Goal: Information Seeking & Learning: Learn about a topic

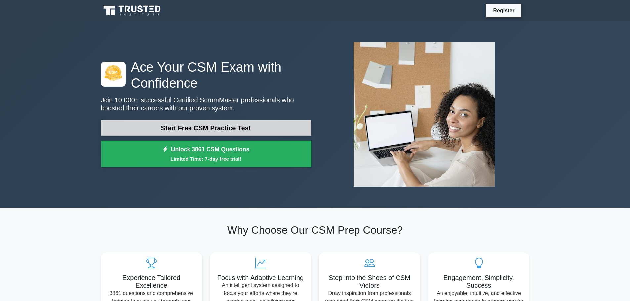
click at [195, 128] on link "Start Free CSM Practice Test" at bounding box center [206, 128] width 210 height 16
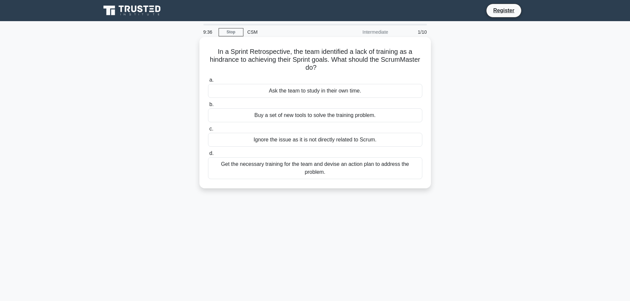
click at [290, 169] on div "Get the necessary training for the team and devise an action plan to address th…" at bounding box center [315, 168] width 214 height 22
click at [208, 156] on input "d. Get the necessary training for the team and devise an action plan to address…" at bounding box center [208, 153] width 0 height 4
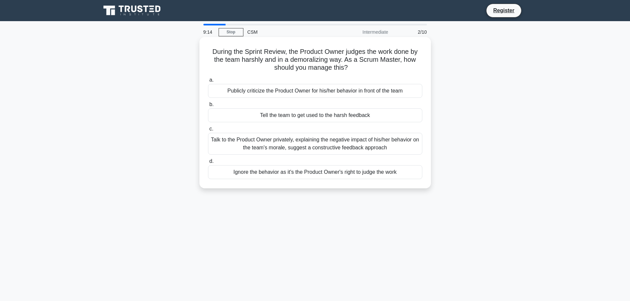
click at [272, 145] on div "Talk to the Product Owner privately, explaining the negative impact of his/her …" at bounding box center [315, 144] width 214 height 22
click at [208, 131] on input "c. Talk to the Product Owner privately, explaining the negative impact of his/h…" at bounding box center [208, 129] width 0 height 4
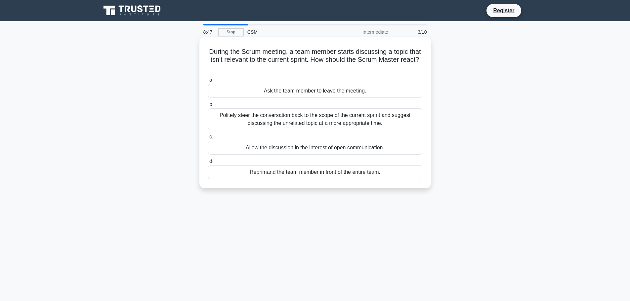
click at [251, 123] on div "Politely steer the conversation back to the scope of the current sprint and sug…" at bounding box center [315, 119] width 214 height 22
click at [208, 107] on input "b. Politely steer the conversation back to the scope of the current sprint and …" at bounding box center [208, 104] width 0 height 4
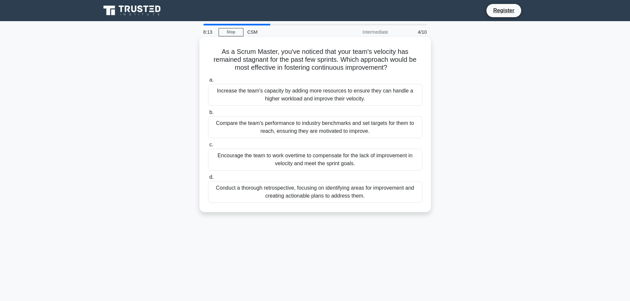
click at [307, 195] on div "Conduct a thorough retrospective, focusing on identifying areas for improvement…" at bounding box center [315, 192] width 214 height 22
click at [208, 180] on input "d. Conduct a thorough retrospective, focusing on identifying areas for improvem…" at bounding box center [208, 177] width 0 height 4
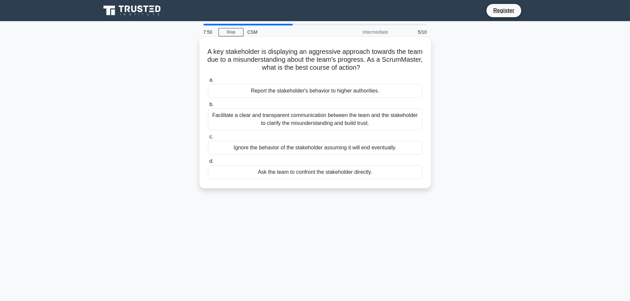
click at [299, 119] on div "Facilitate a clear and transparent communication between the team and the stake…" at bounding box center [315, 119] width 214 height 22
click at [208, 107] on input "b. Facilitate a clear and transparent communication between the team and the st…" at bounding box center [208, 104] width 0 height 4
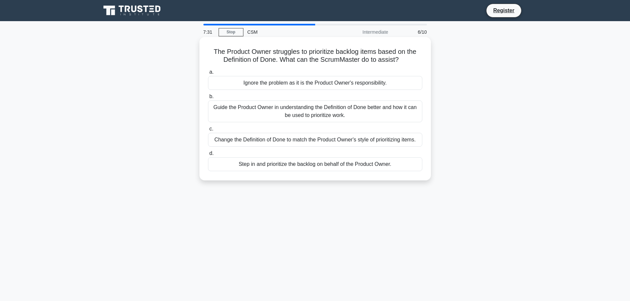
click at [286, 115] on div "Guide the Product Owner in understanding the Definition of Done better and how …" at bounding box center [315, 111] width 214 height 22
click at [208, 99] on input "b. Guide the Product Owner in understanding the Definition of Done better and h…" at bounding box center [208, 97] width 0 height 4
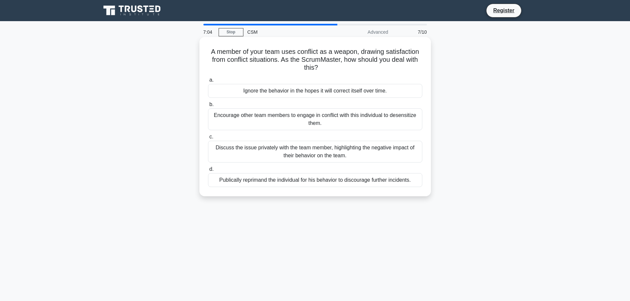
click at [293, 151] on div "Discuss the issue privately with the team member, highlighting the negative imp…" at bounding box center [315, 152] width 214 height 22
click at [208, 139] on input "c. Discuss the issue privately with the team member, highlighting the negative …" at bounding box center [208, 137] width 0 height 4
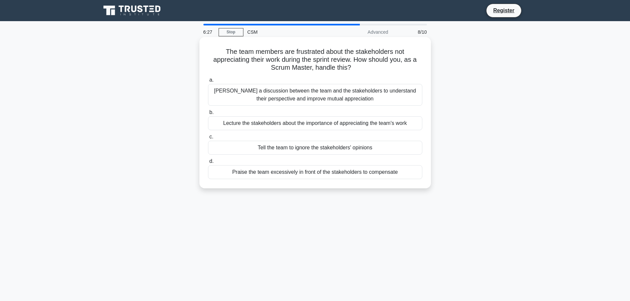
click at [296, 175] on div "Praise the team excessively in front of the stakeholders to compensate" at bounding box center [315, 172] width 214 height 14
click at [208, 164] on input "d. Praise the team excessively in front of the stakeholders to compensate" at bounding box center [208, 161] width 0 height 4
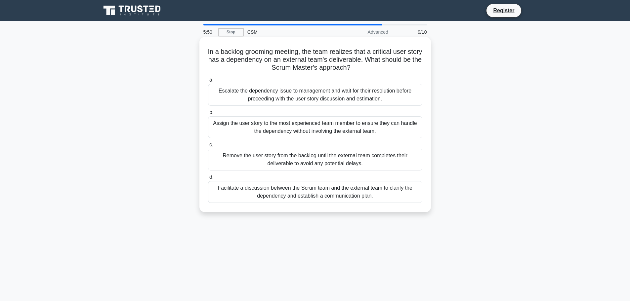
click at [371, 195] on div "Facilitate a discussion between the Scrum team and the external team to clarify…" at bounding box center [315, 192] width 214 height 22
click at [208, 180] on input "d. Facilitate a discussion between the Scrum team and the external team to clar…" at bounding box center [208, 177] width 0 height 4
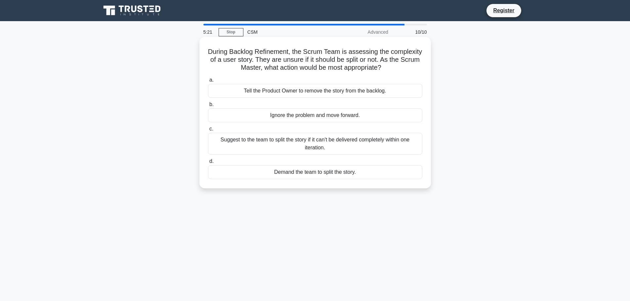
click at [350, 143] on div "Suggest to the team to split the story if it can't be delivered completely with…" at bounding box center [315, 144] width 214 height 22
click at [208, 131] on input "c. Suggest to the team to split the story if it can't be delivered completely w…" at bounding box center [208, 129] width 0 height 4
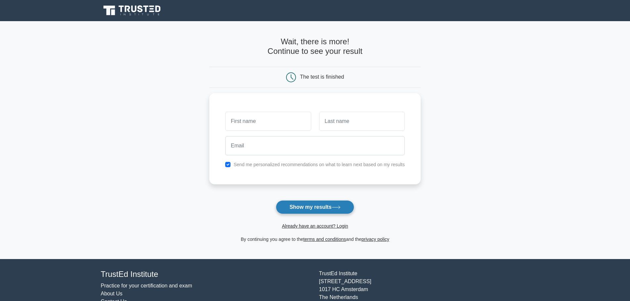
click at [313, 205] on button "Show my results" at bounding box center [315, 207] width 78 height 14
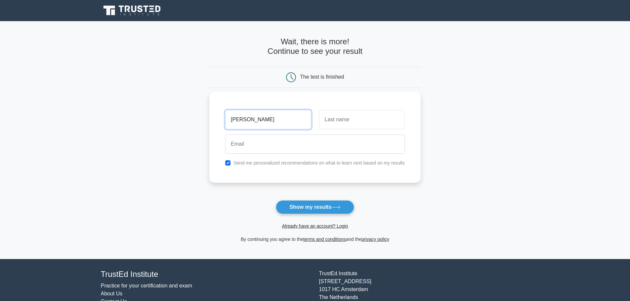
type input "vicky"
click at [376, 113] on input "text" at bounding box center [362, 119] width 86 height 19
type input "b"
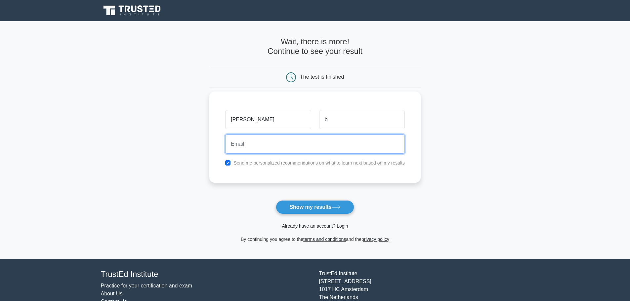
click at [284, 142] on input "email" at bounding box center [315, 144] width 180 height 19
type input "vc2001in@gmail.com"
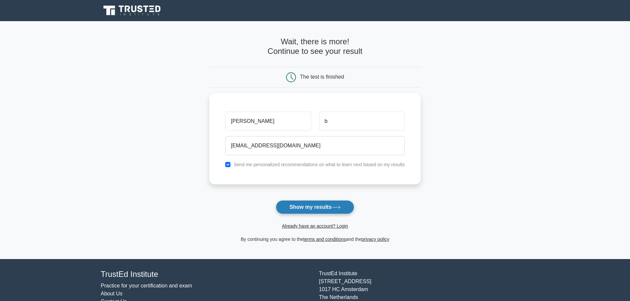
click at [308, 205] on button "Show my results" at bounding box center [315, 207] width 78 height 14
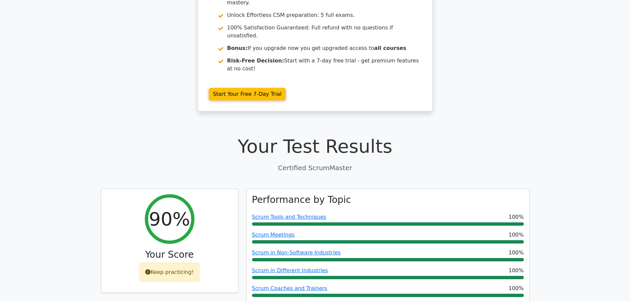
scroll to position [165, 0]
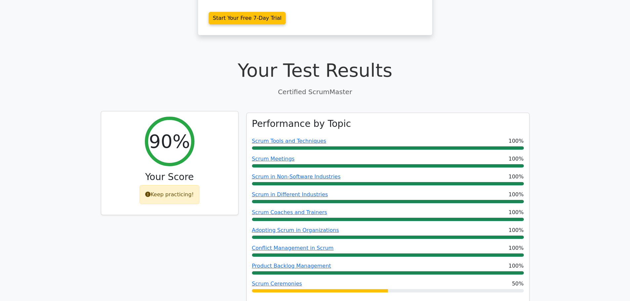
click at [182, 185] on div "Keep practicing!" at bounding box center [170, 194] width 60 height 19
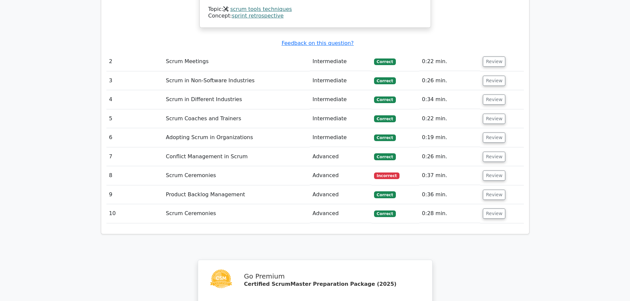
scroll to position [992, 0]
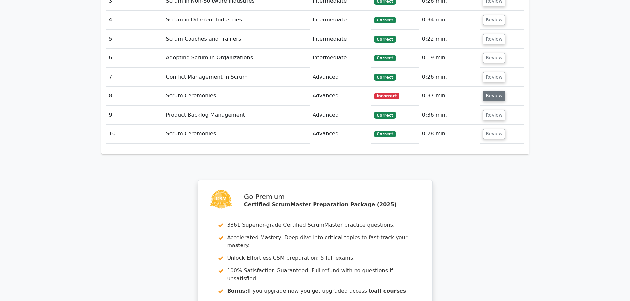
click at [484, 91] on button "Review" at bounding box center [494, 96] width 22 height 10
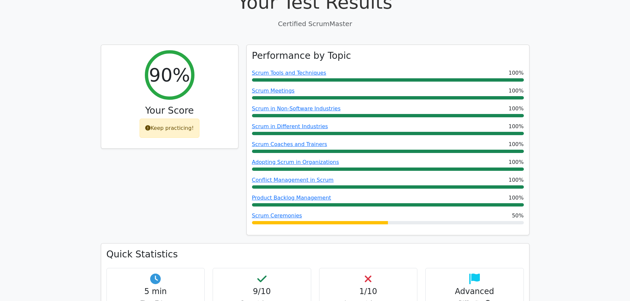
scroll to position [231, 0]
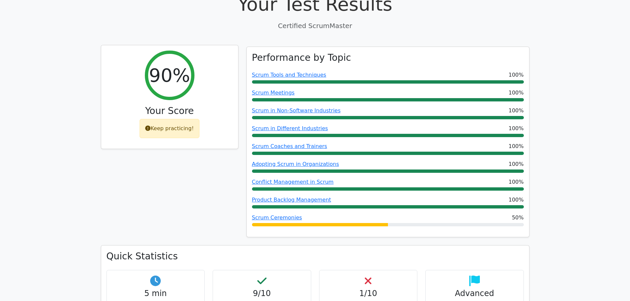
click at [167, 119] on div "Keep practicing!" at bounding box center [170, 128] width 60 height 19
click at [194, 49] on div "90% Your Score Keep practicing!" at bounding box center [169, 97] width 137 height 104
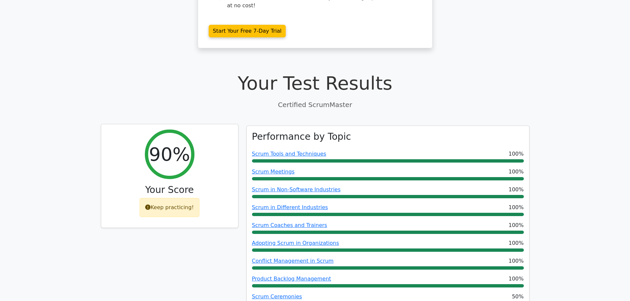
scroll to position [165, 0]
